Goal: Transaction & Acquisition: Book appointment/travel/reservation

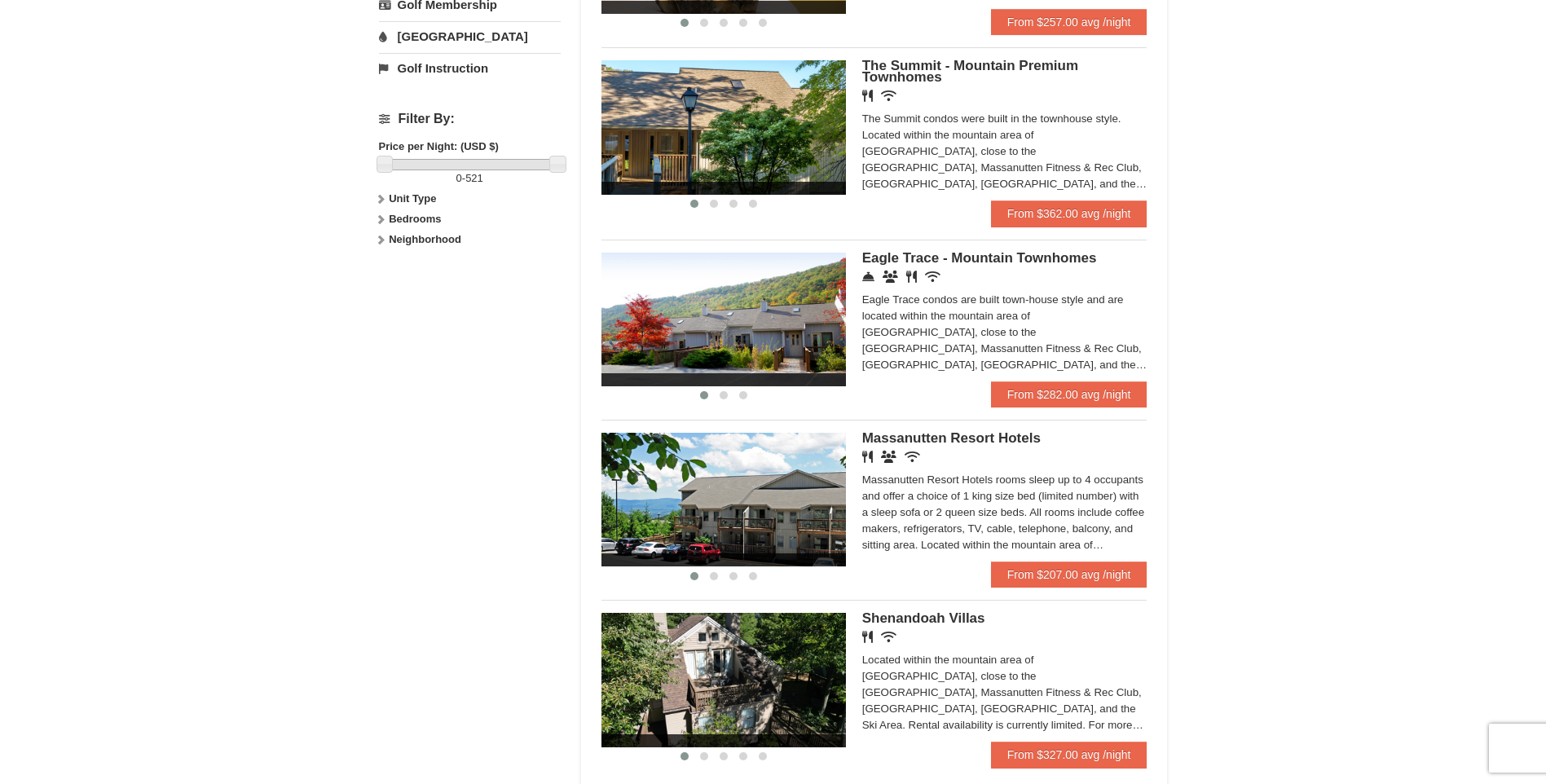
scroll to position [628, 0]
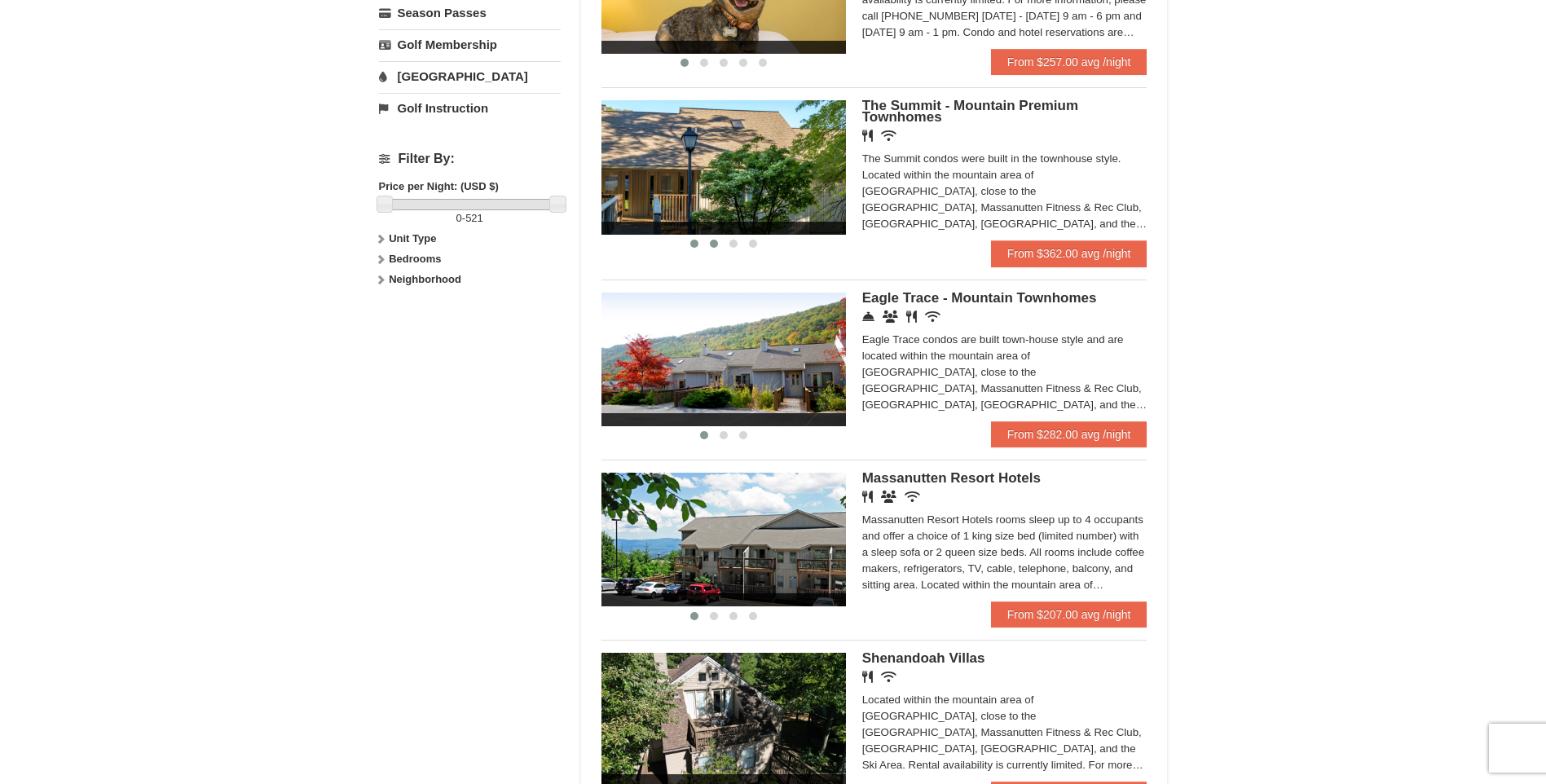
click at [713, 241] on span at bounding box center [713, 243] width 8 height 8
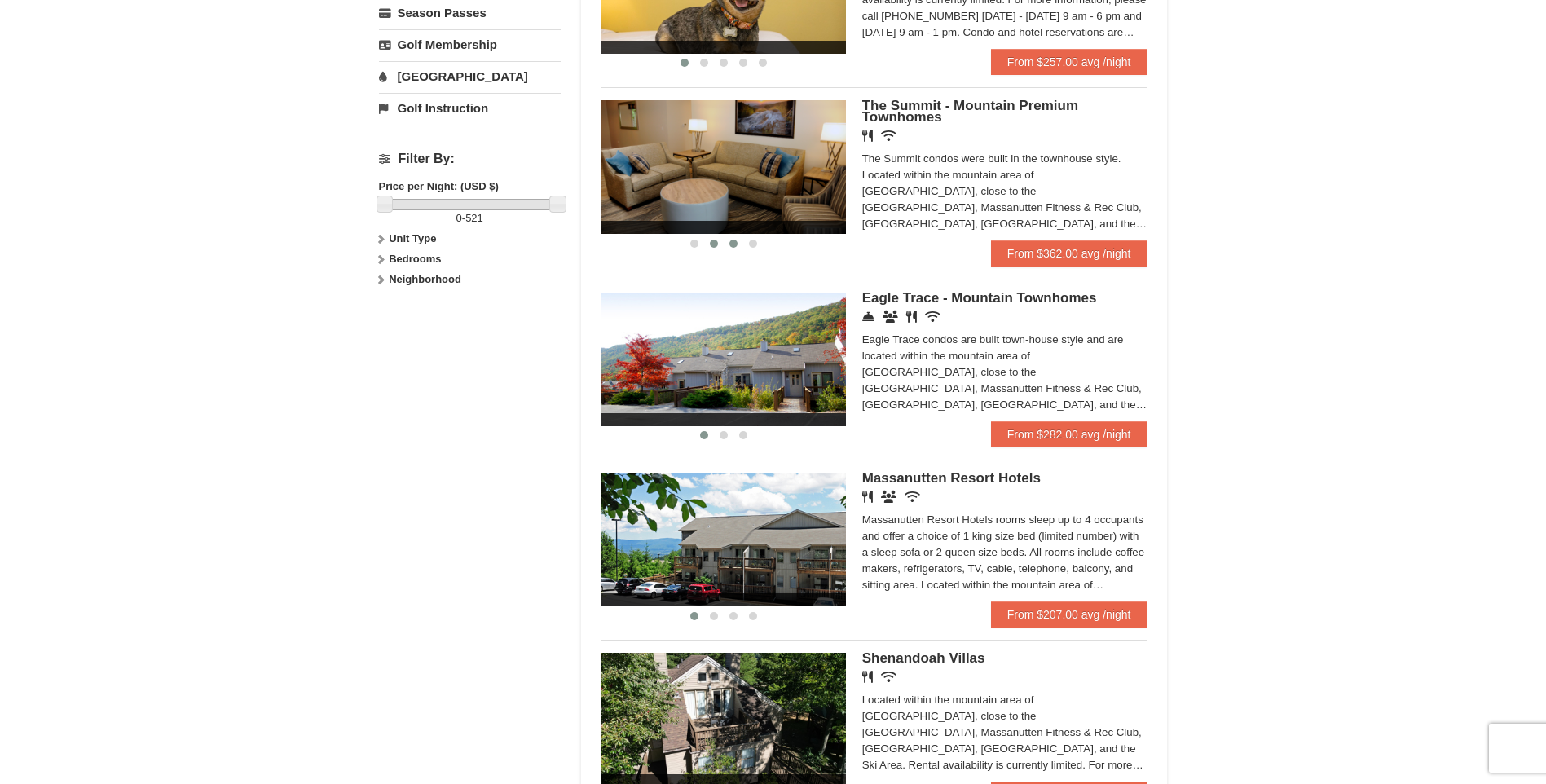
click at [731, 242] on span at bounding box center [733, 243] width 8 height 8
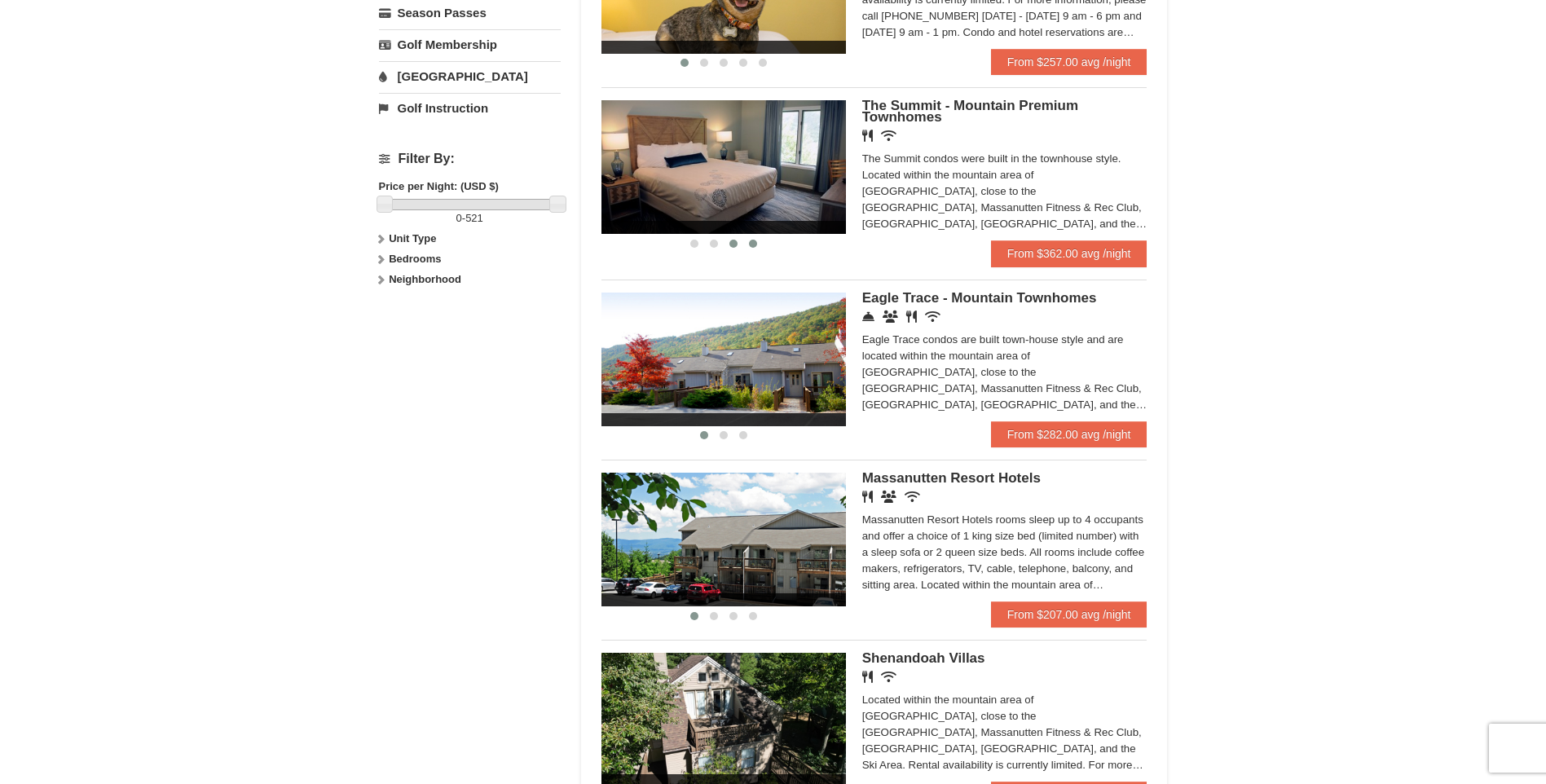
click at [751, 240] on span at bounding box center [753, 243] width 8 height 8
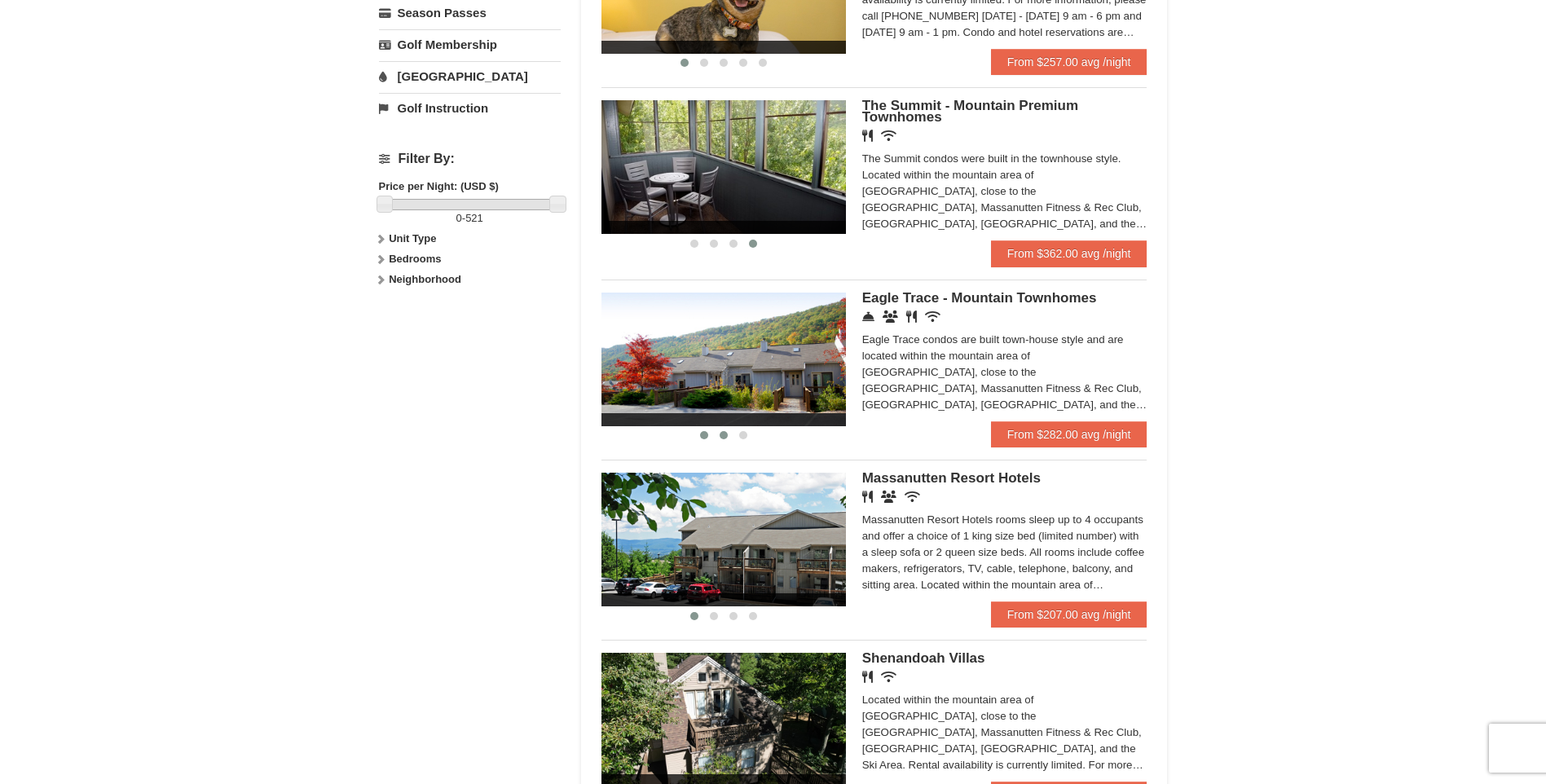
click at [725, 432] on span at bounding box center [723, 435] width 8 height 8
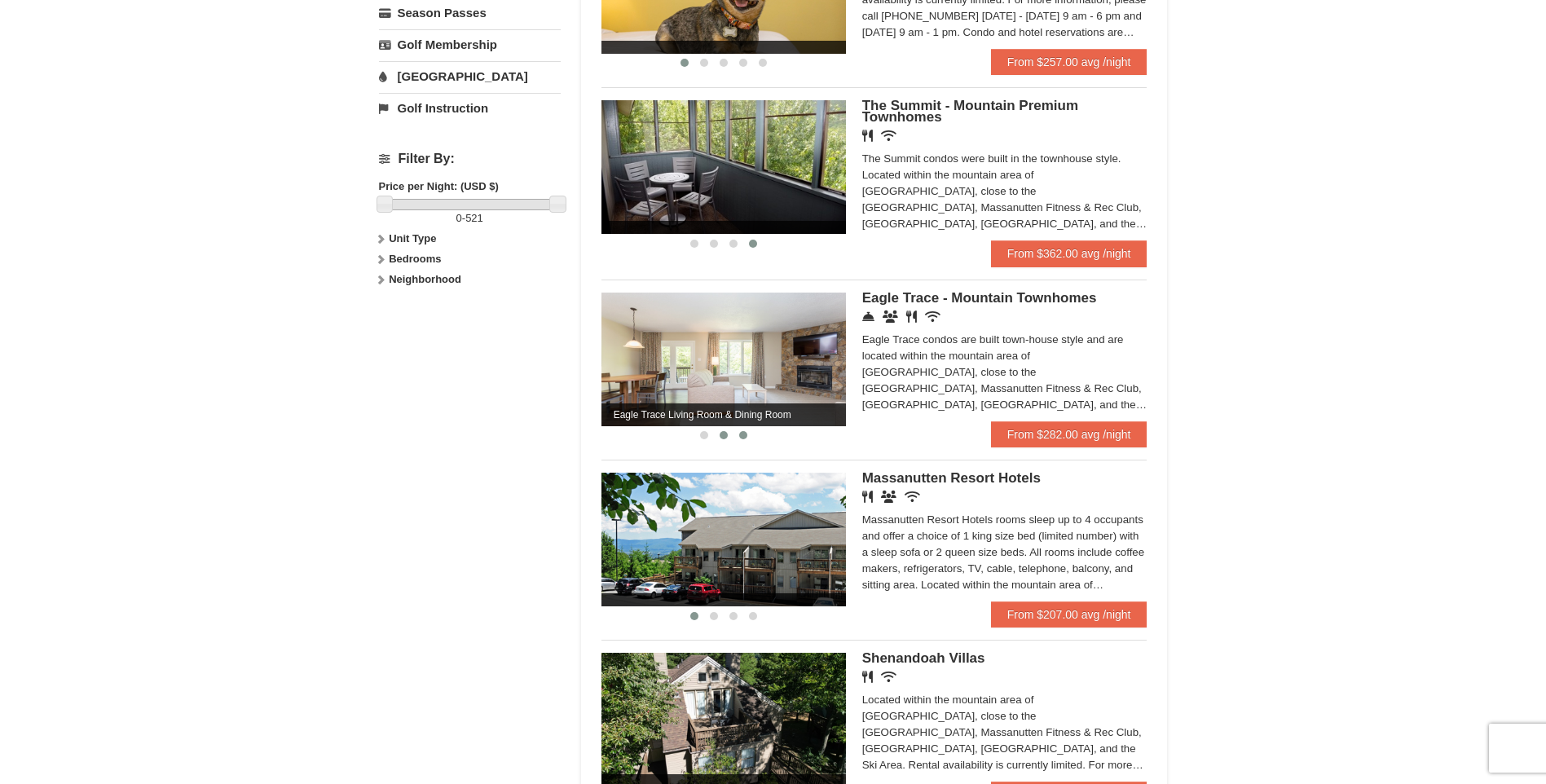
click at [744, 437] on span at bounding box center [743, 435] width 8 height 8
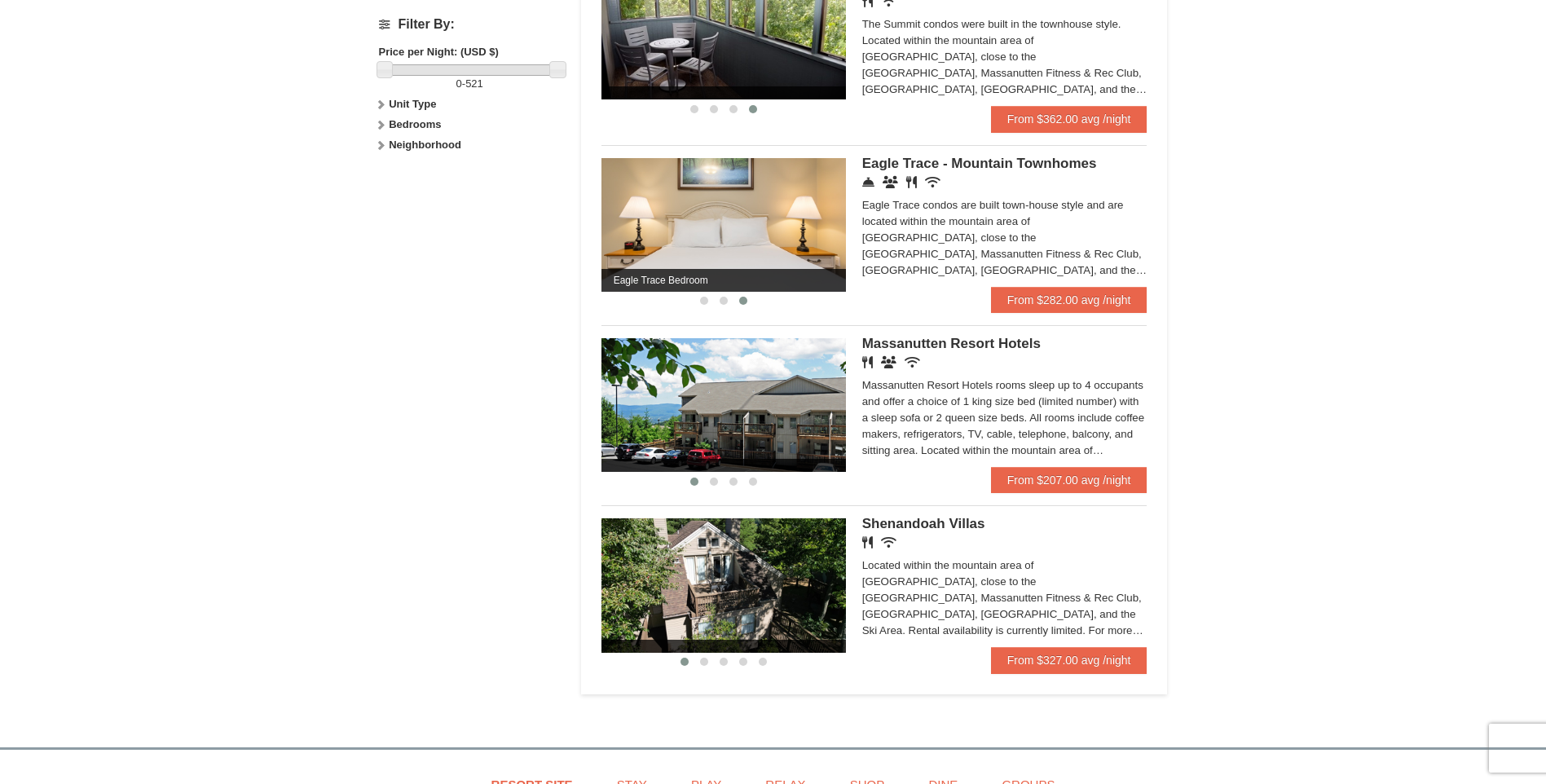
scroll to position [791, 0]
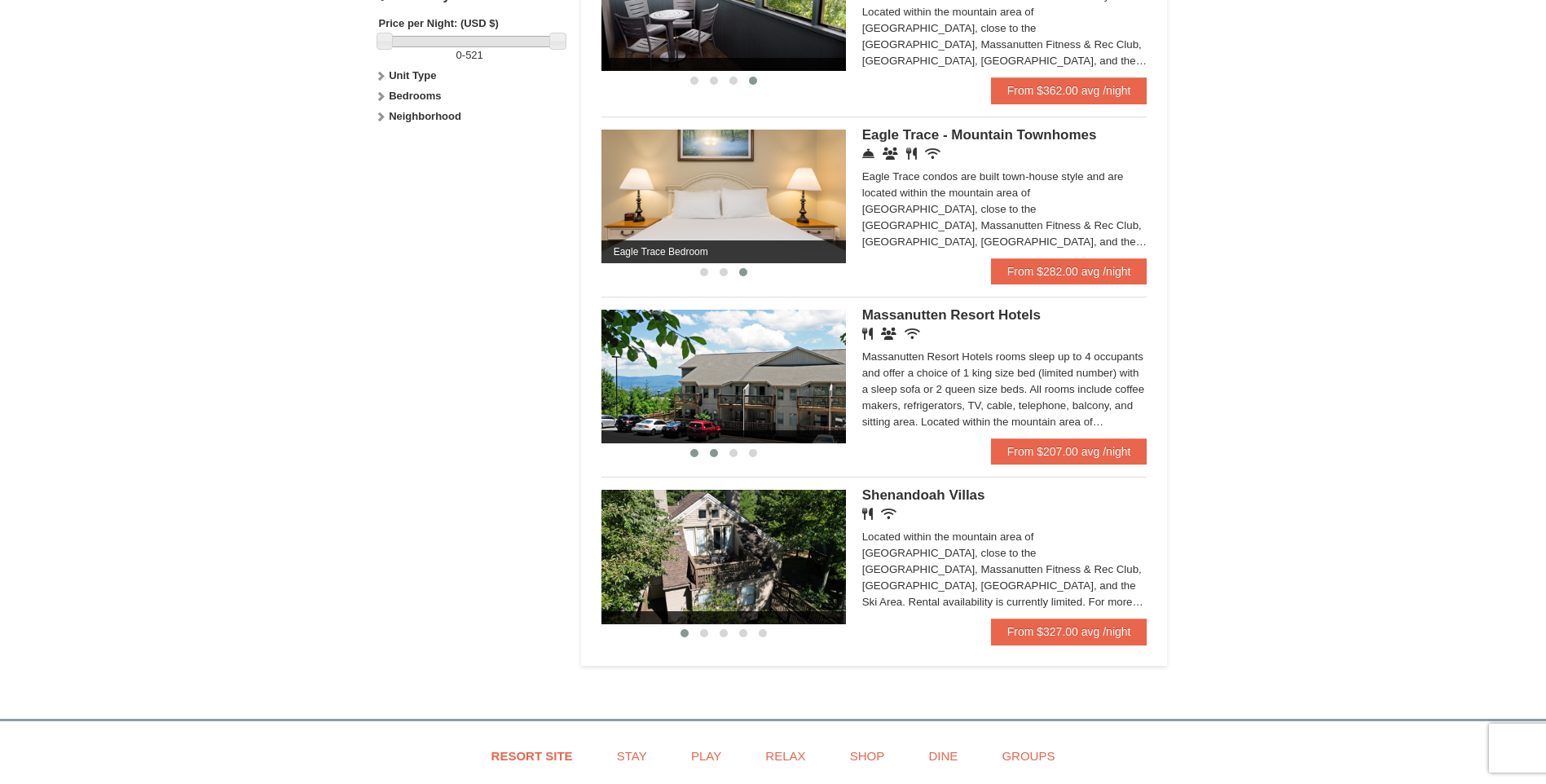
click at [712, 454] on span at bounding box center [713, 453] width 8 height 8
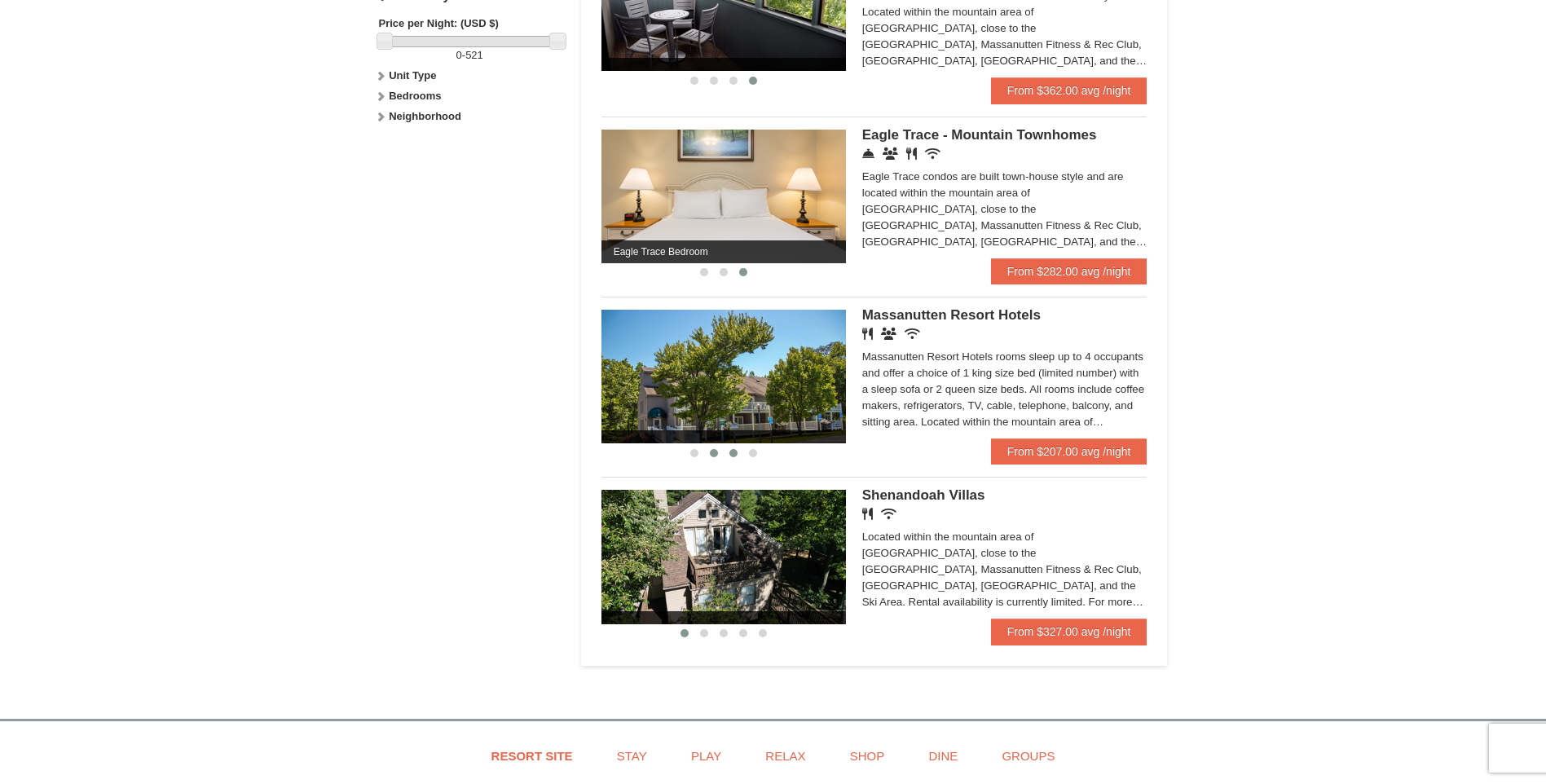
click at [734, 453] on span at bounding box center [733, 453] width 8 height 8
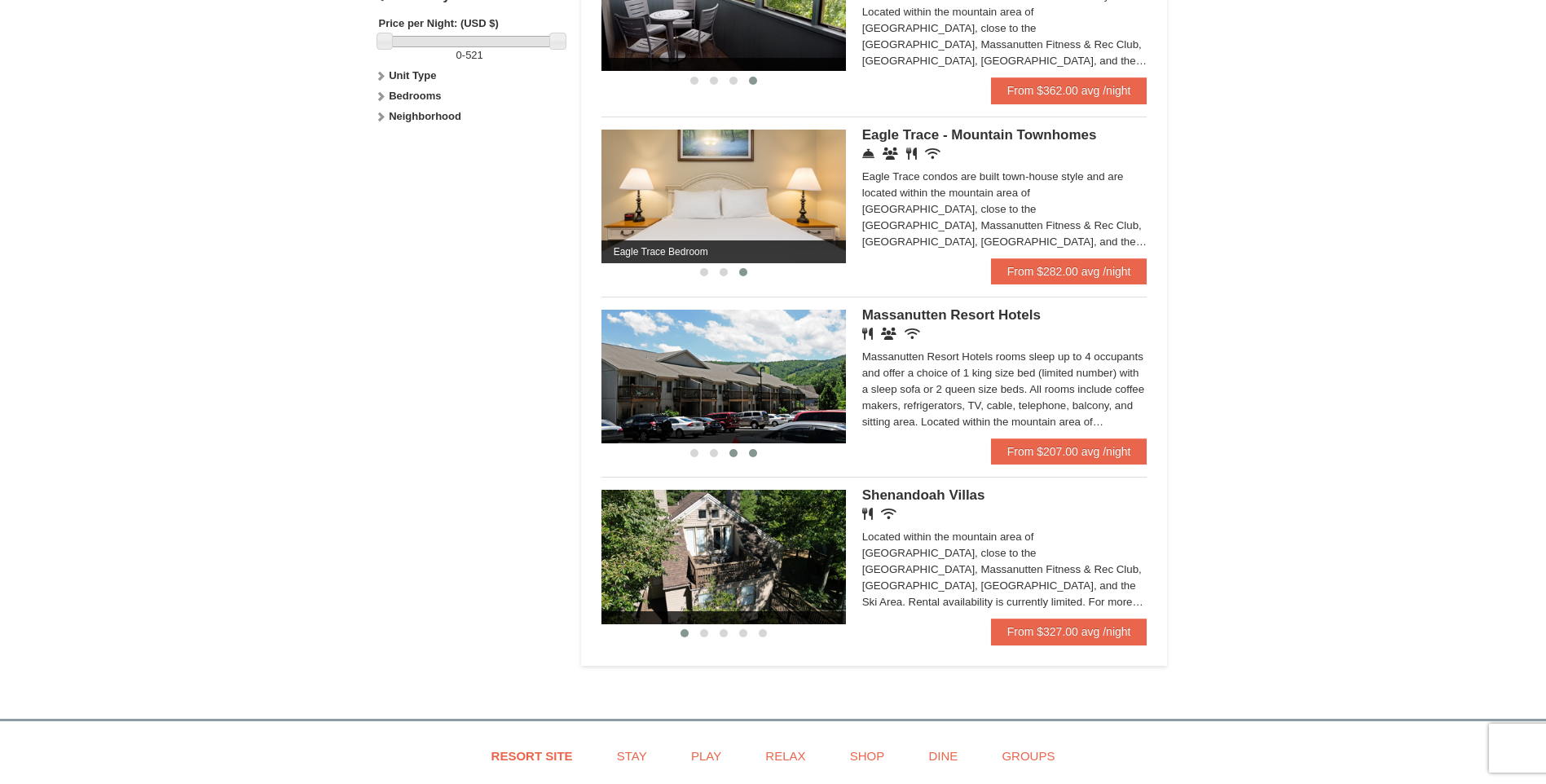
click at [751, 453] on span at bounding box center [753, 453] width 8 height 8
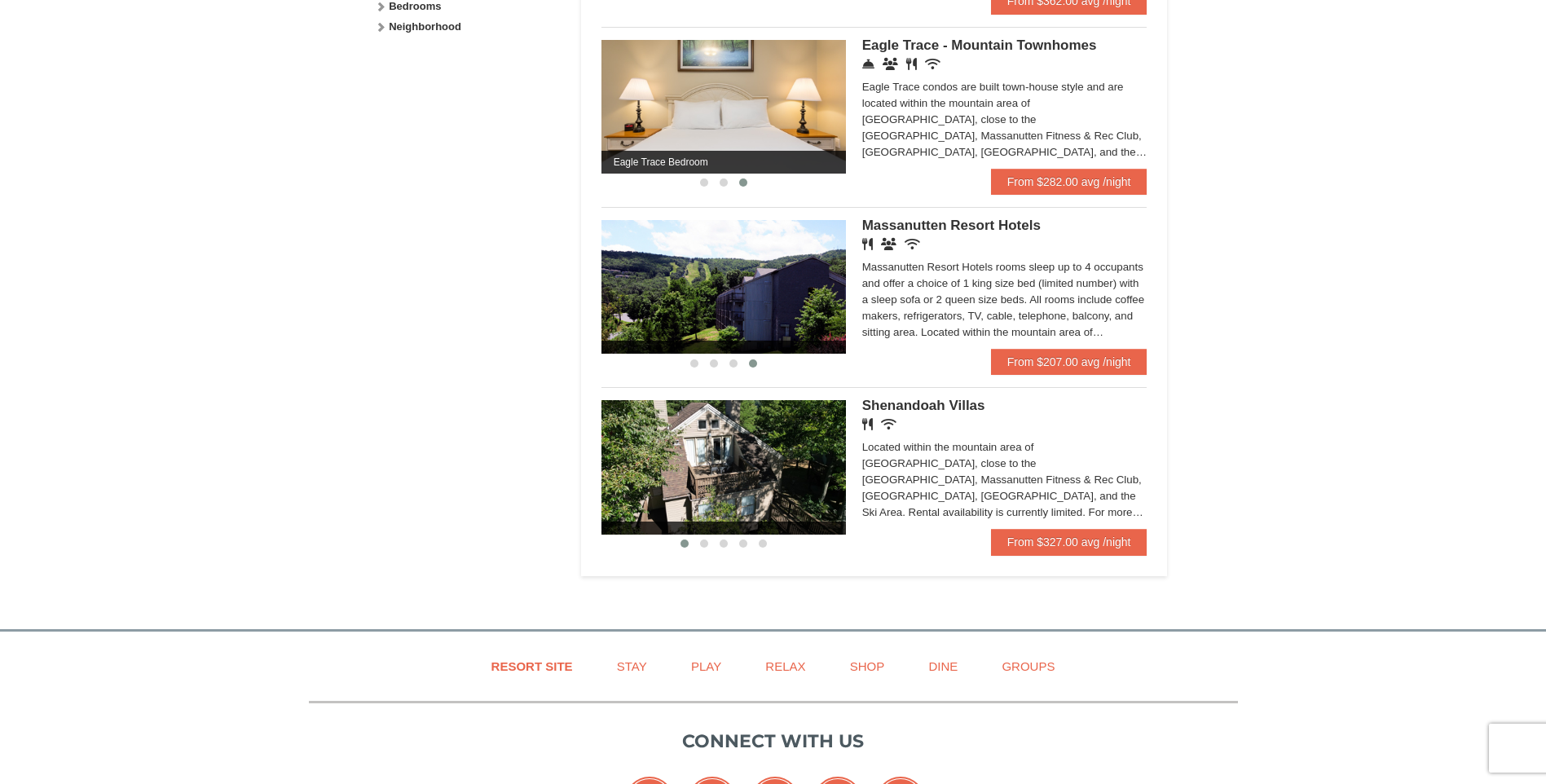
scroll to position [954, 0]
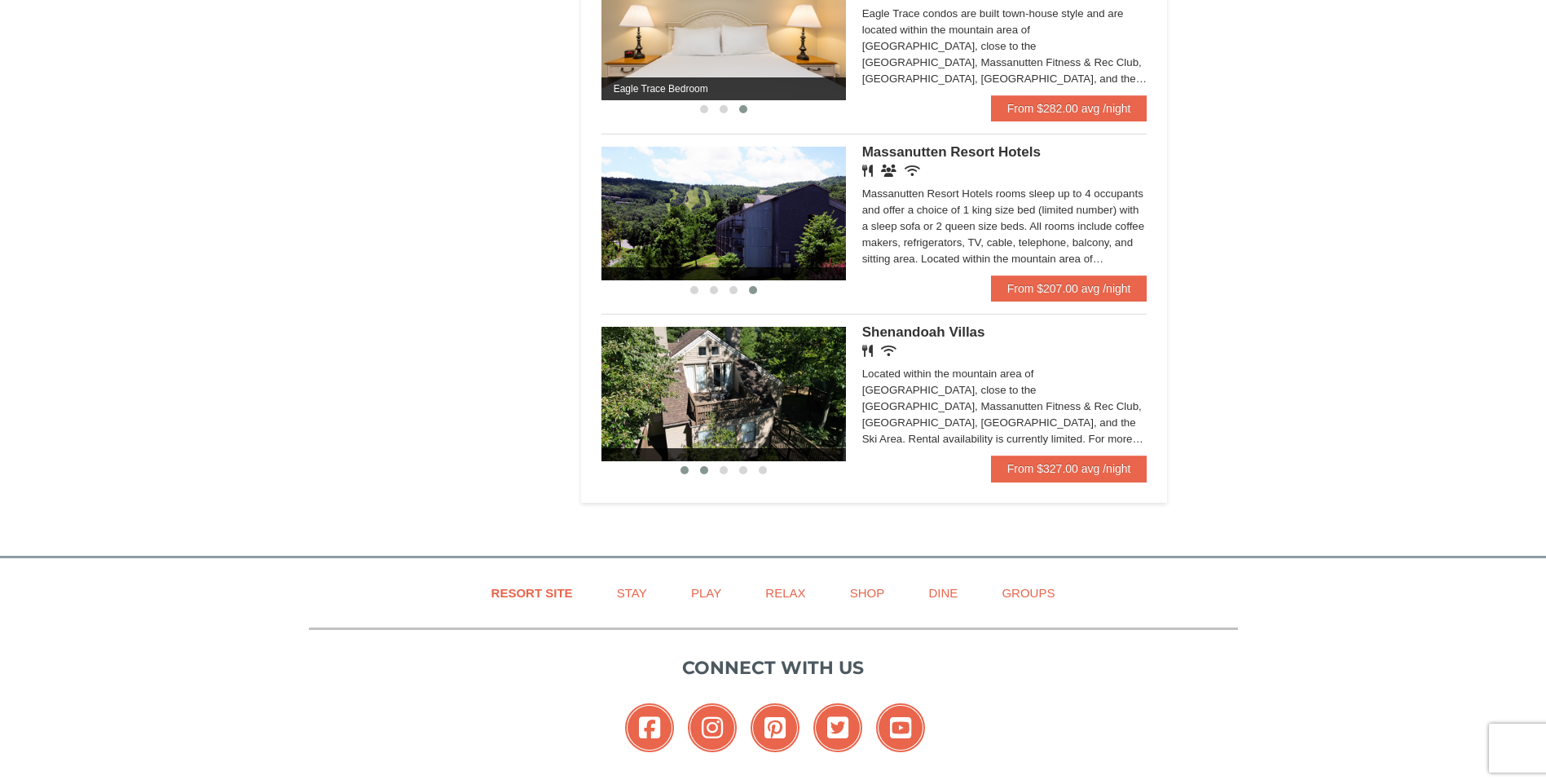
click at [707, 472] on span at bounding box center [703, 470] width 8 height 8
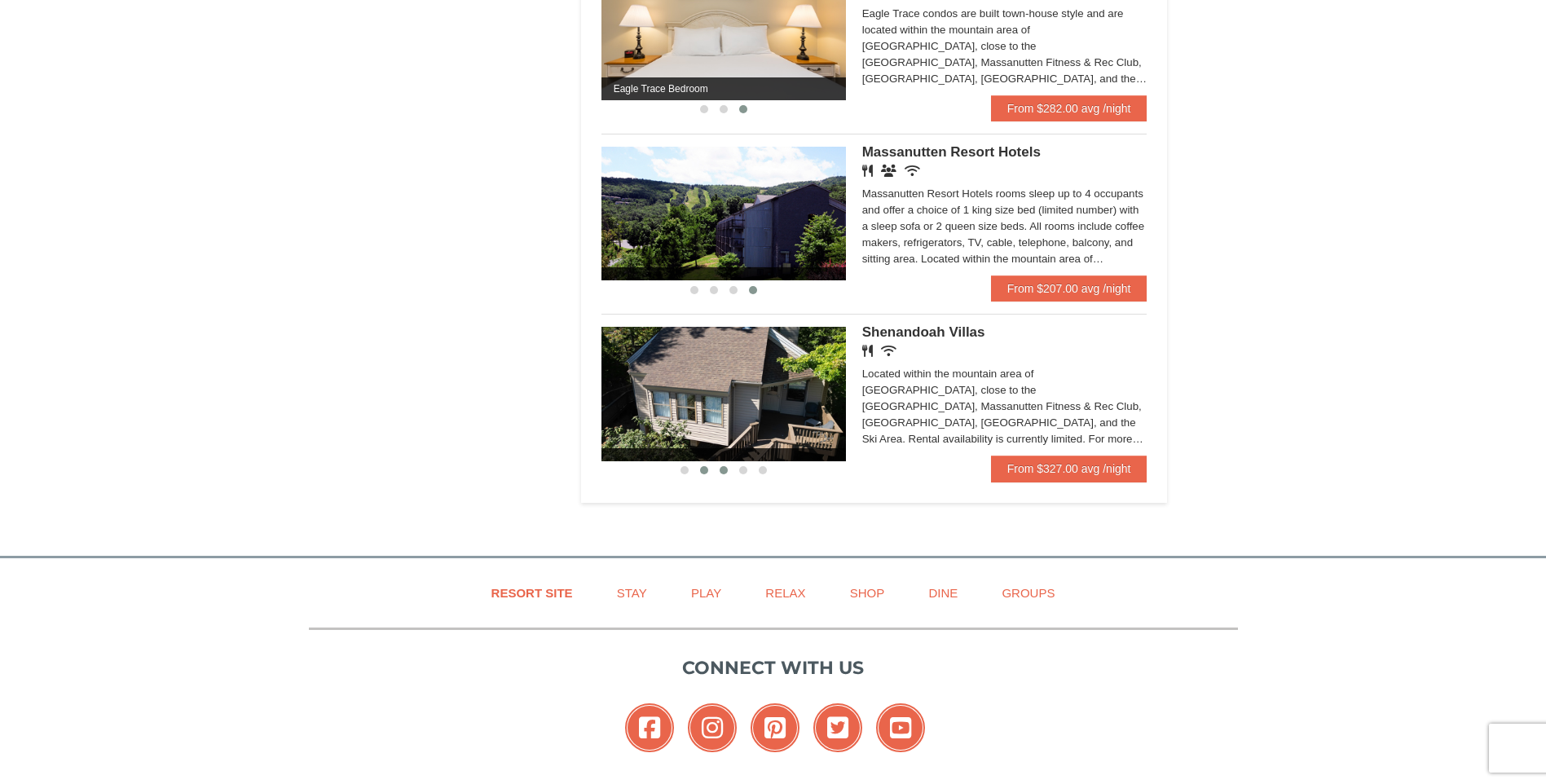
click at [724, 473] on span at bounding box center [723, 470] width 8 height 8
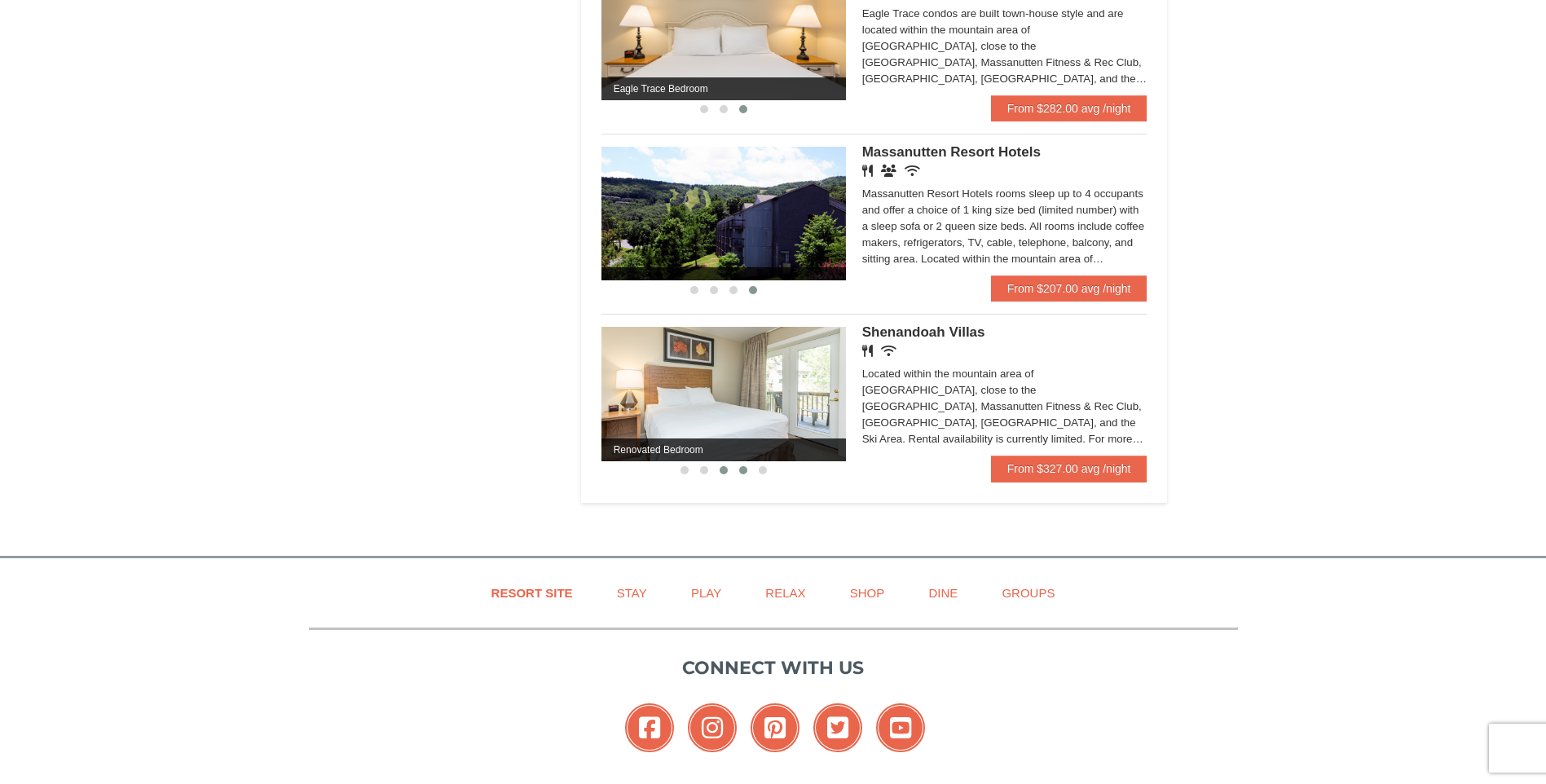
click at [742, 471] on span at bounding box center [743, 470] width 8 height 8
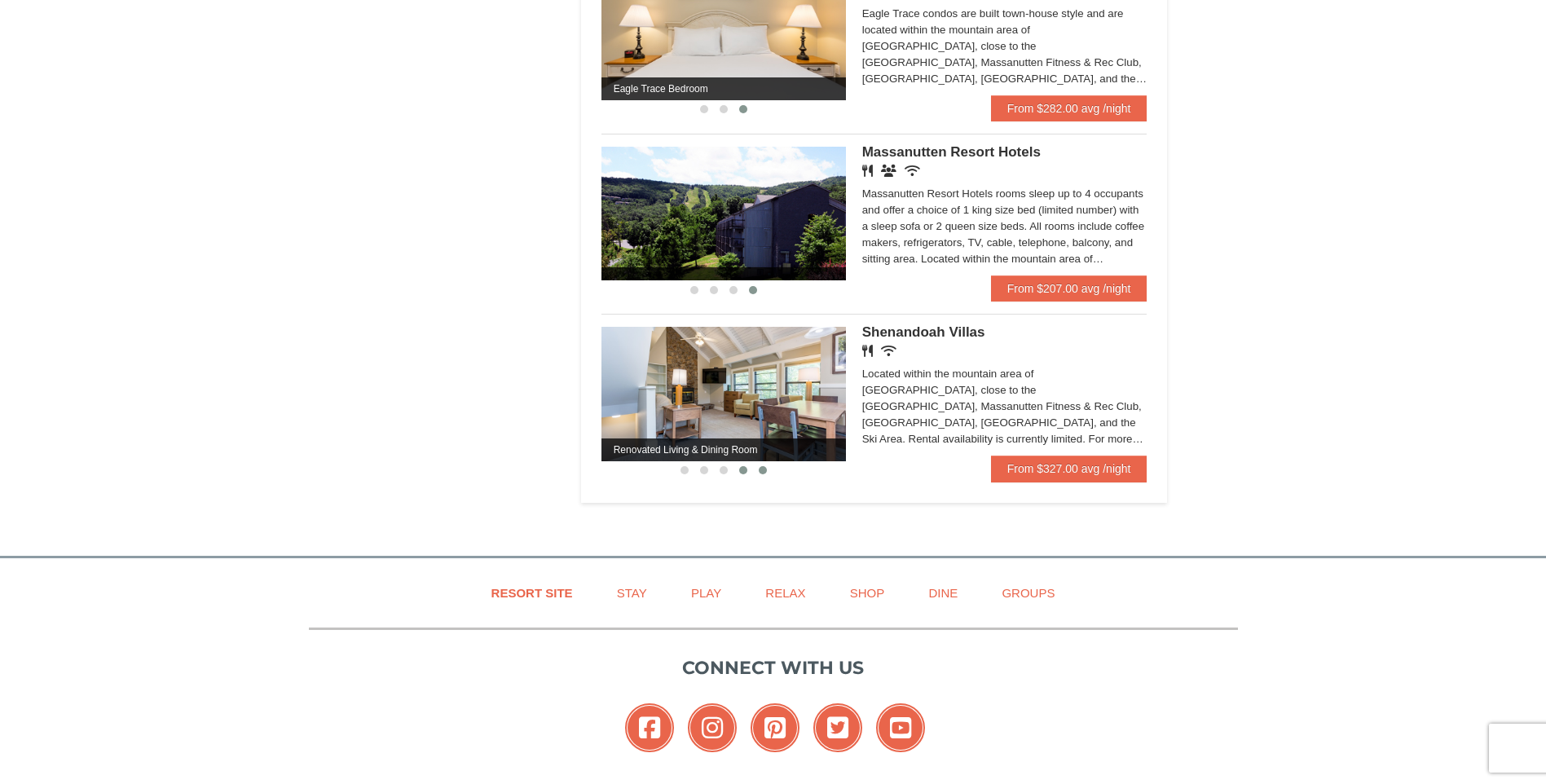
click at [760, 471] on span at bounding box center [763, 470] width 8 height 8
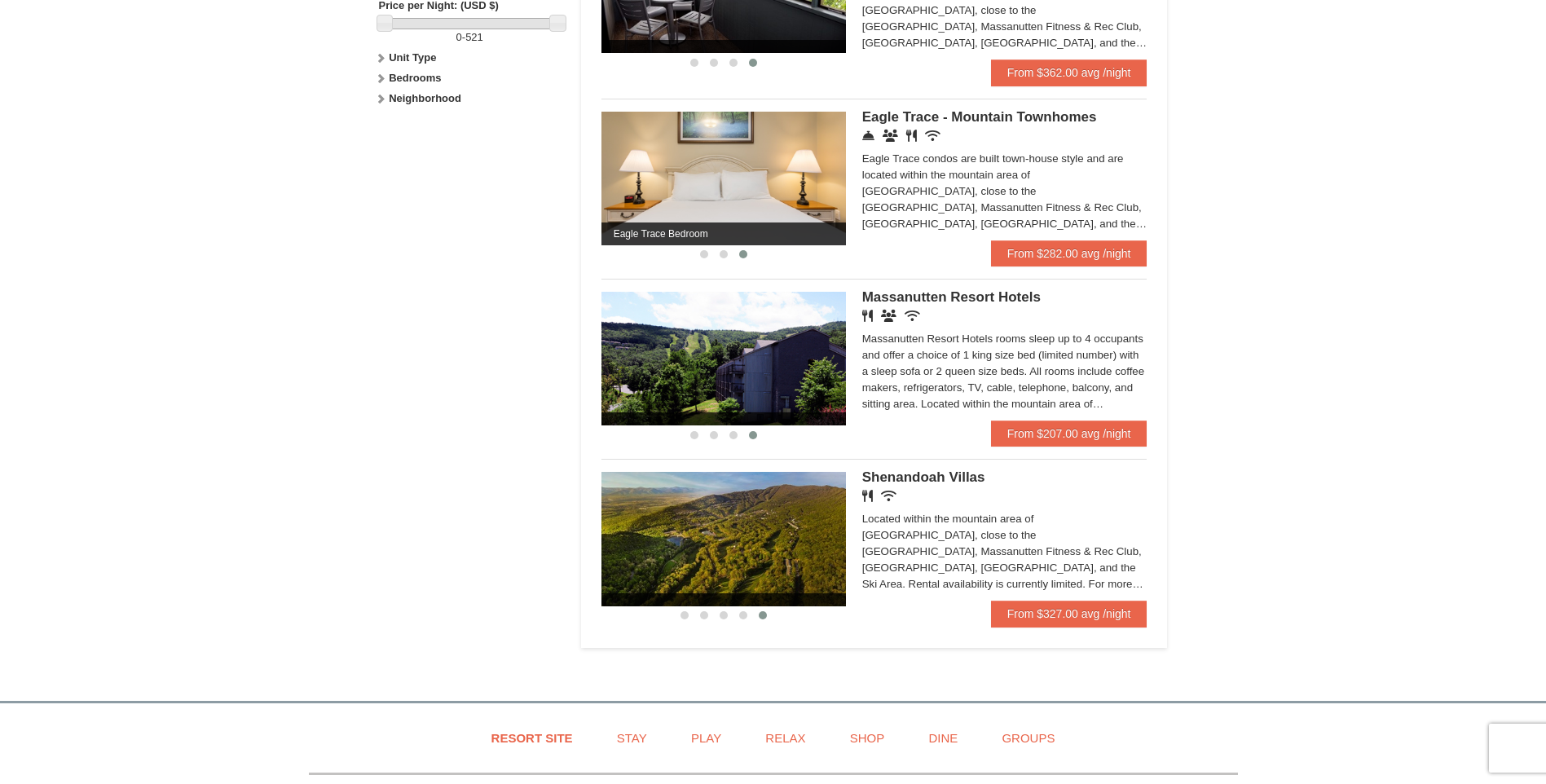
scroll to position [791, 0]
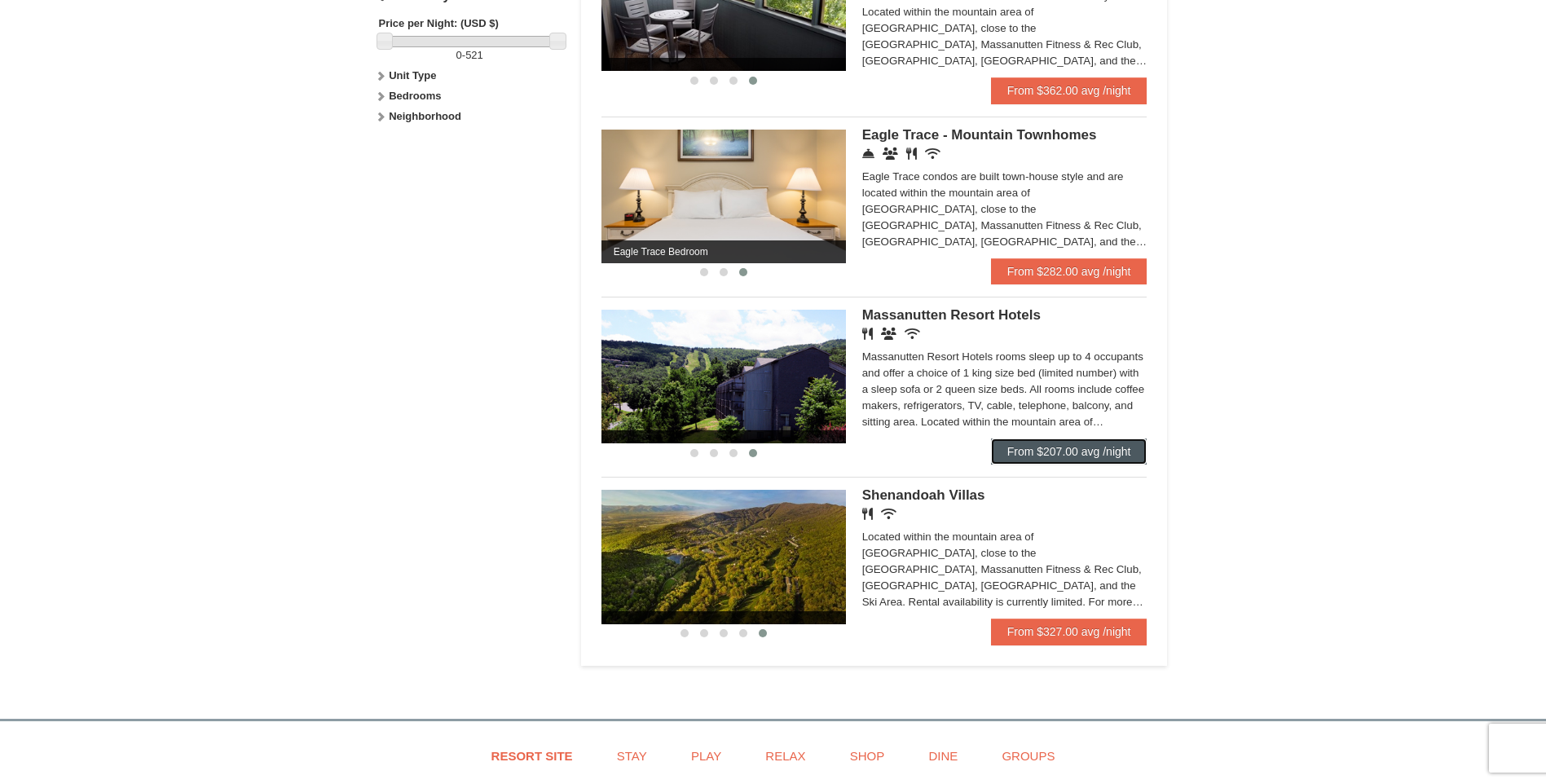
click at [1060, 453] on link "From $207.00 avg /night" at bounding box center [1069, 451] width 156 height 26
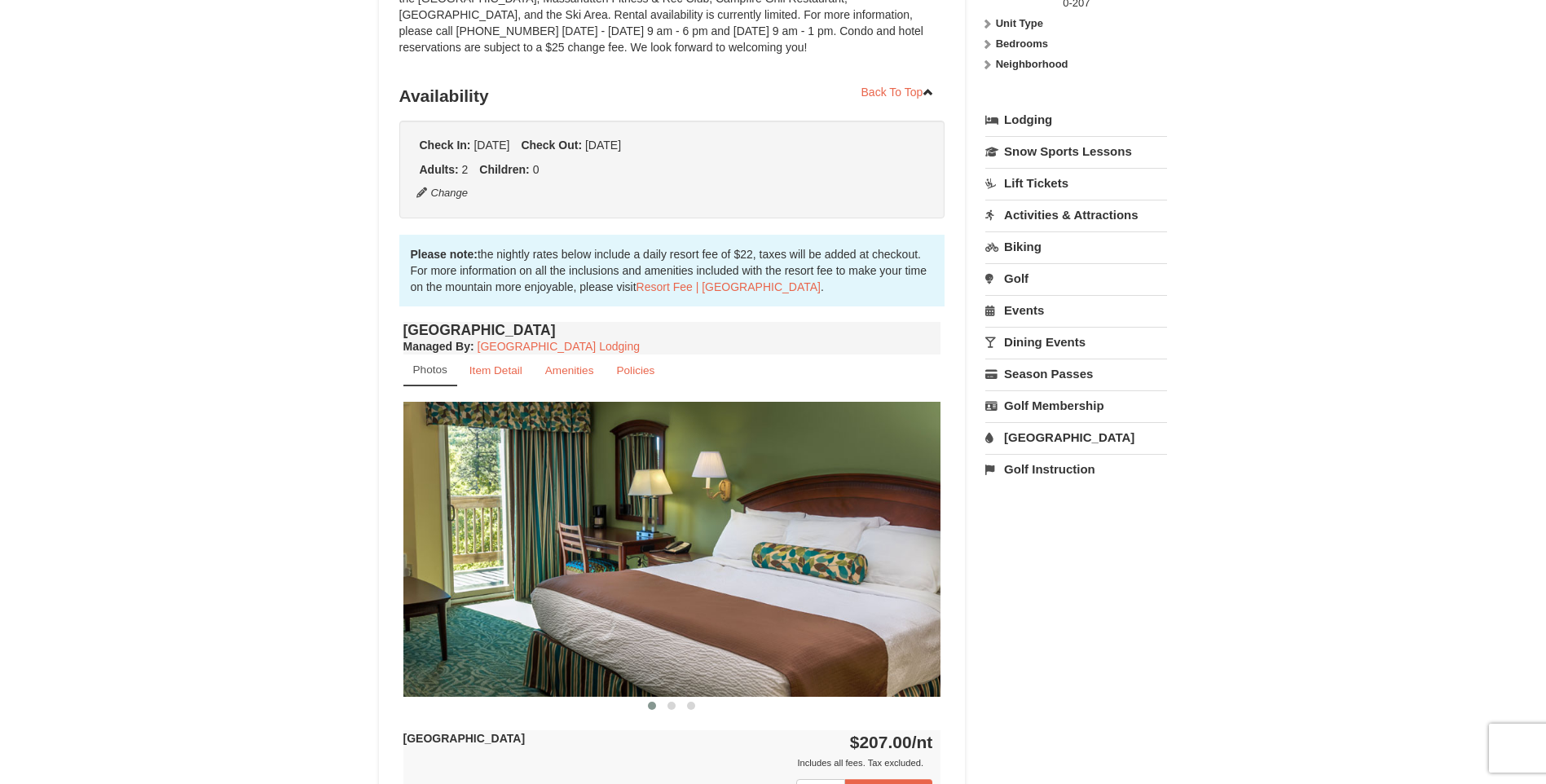
scroll to position [326, 0]
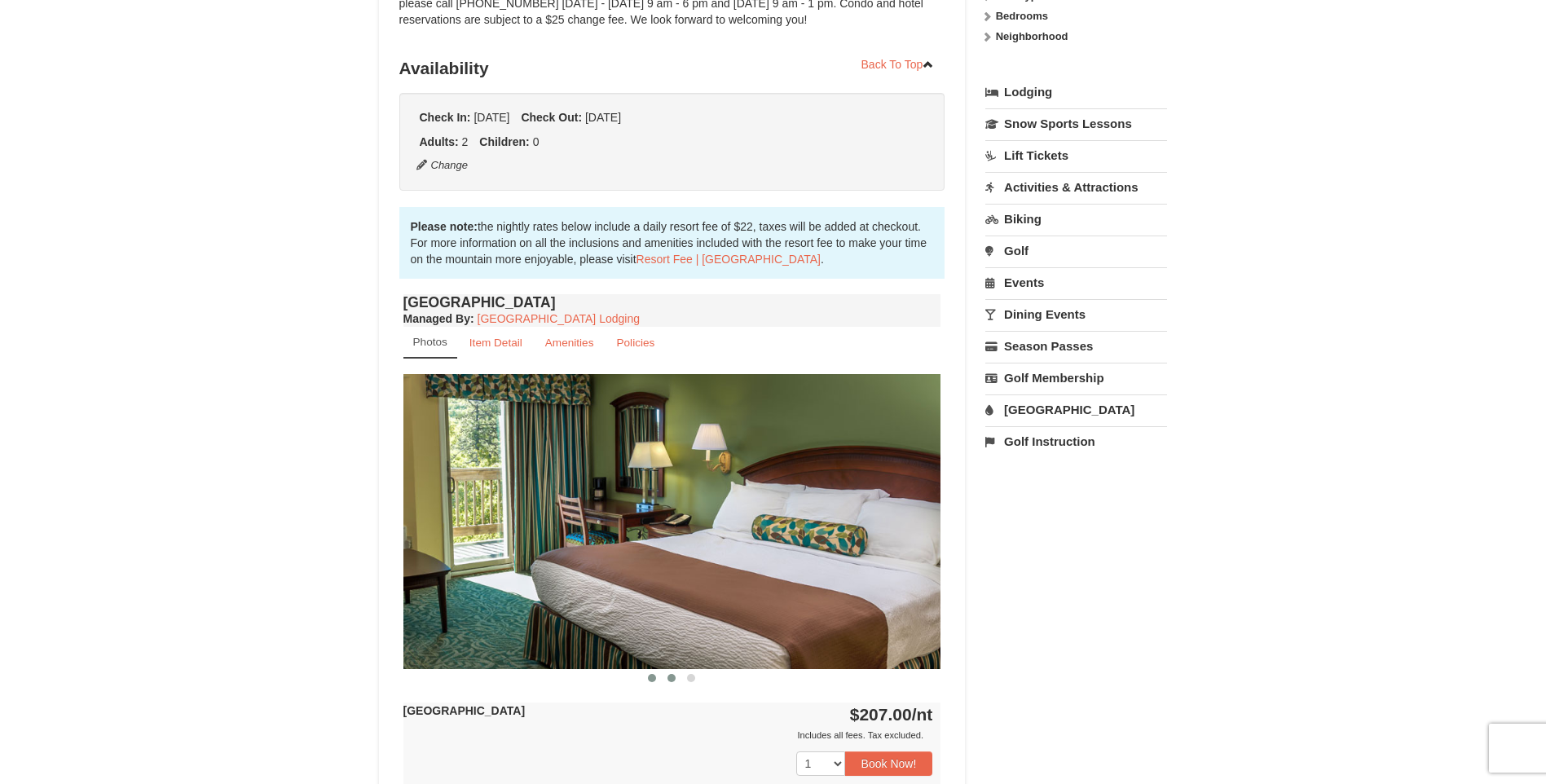
click at [676, 675] on button at bounding box center [672, 678] width 20 height 16
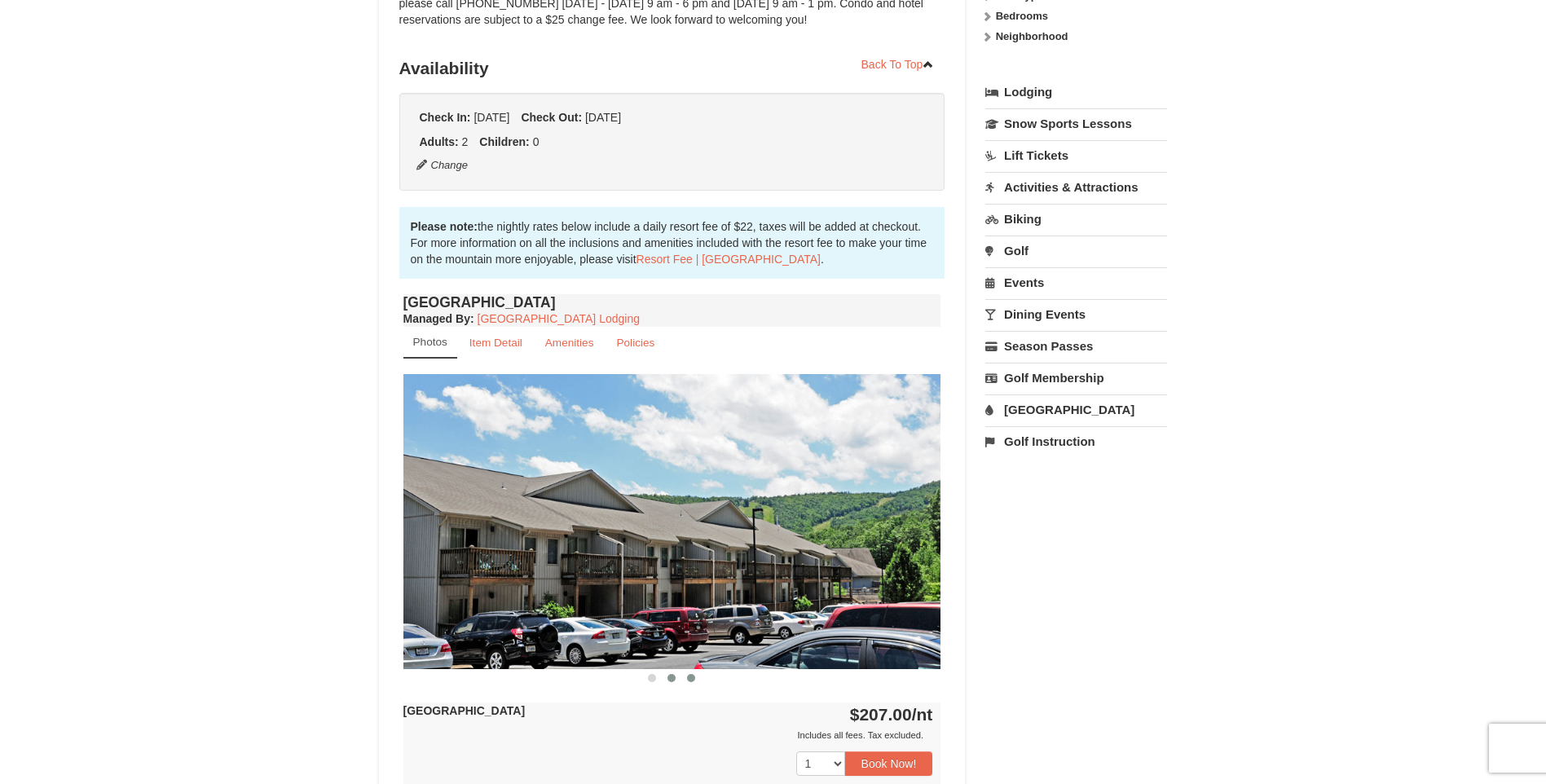
click at [690, 675] on span at bounding box center [691, 677] width 8 height 8
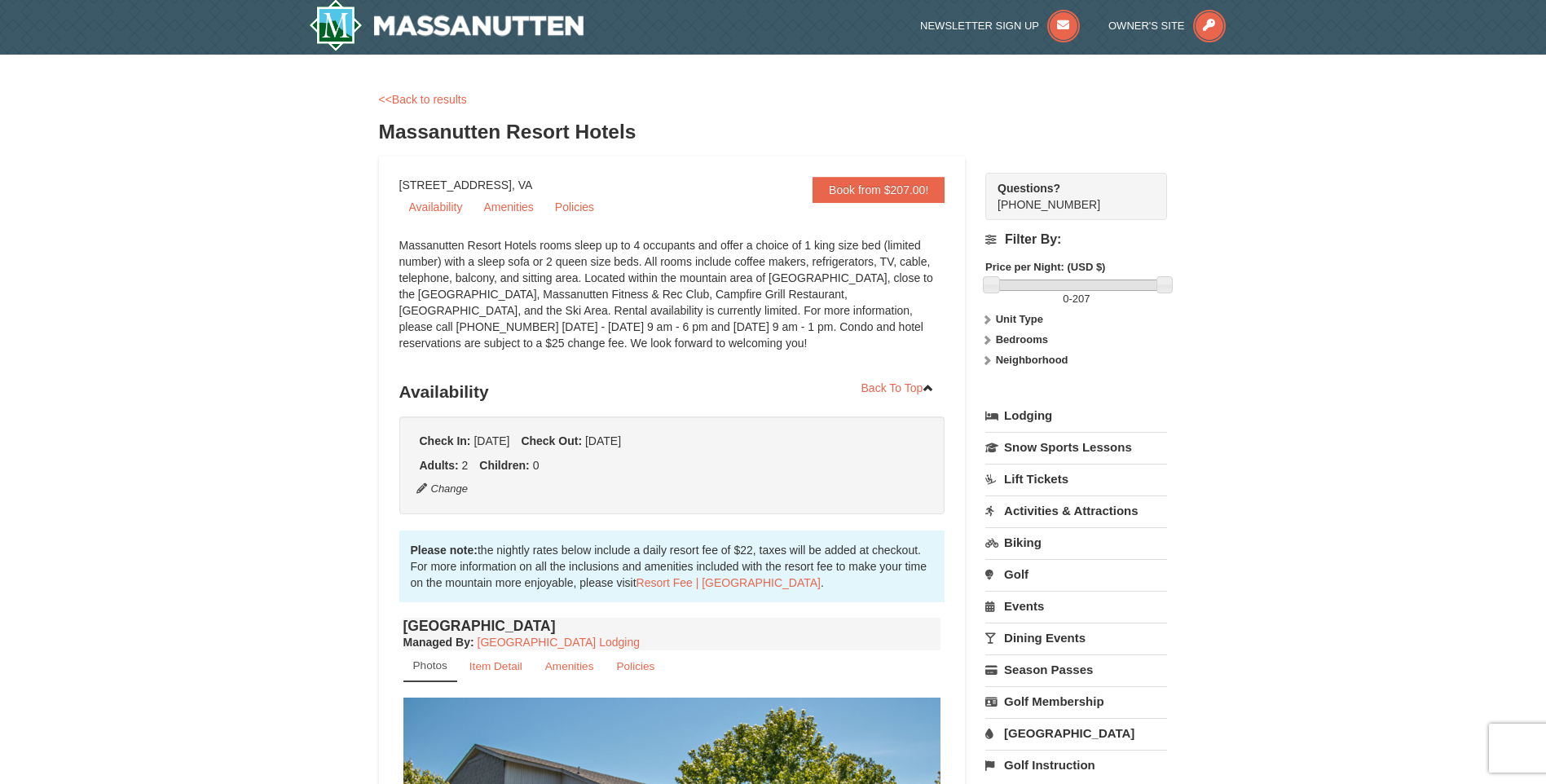
scroll to position [0, 0]
